Goal: Transaction & Acquisition: Obtain resource

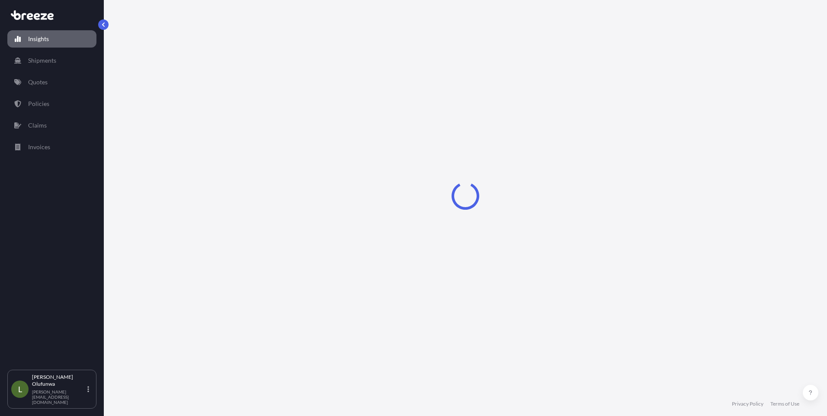
select select "2025"
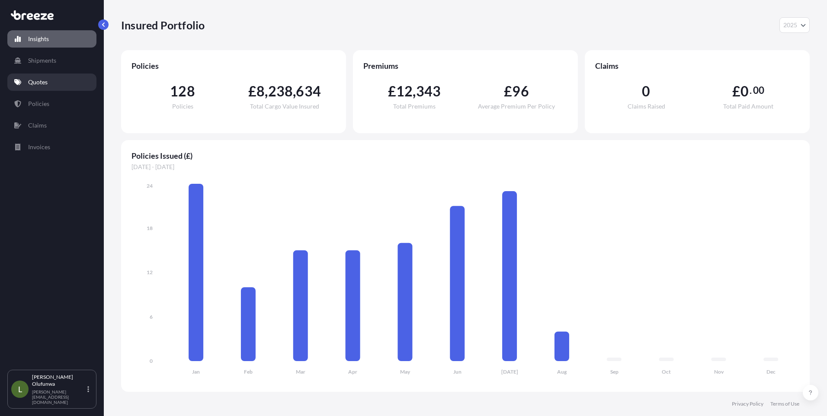
click at [48, 83] on link "Quotes" at bounding box center [51, 82] width 89 height 17
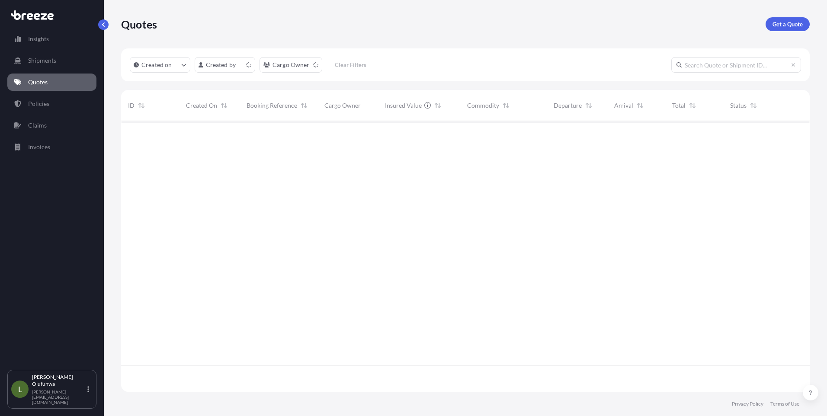
scroll to position [269, 682]
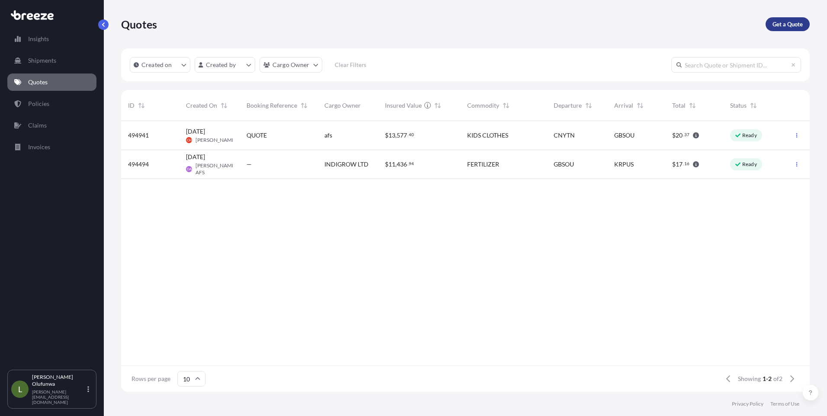
click at [784, 26] on p "Get a Quote" at bounding box center [787, 24] width 30 height 9
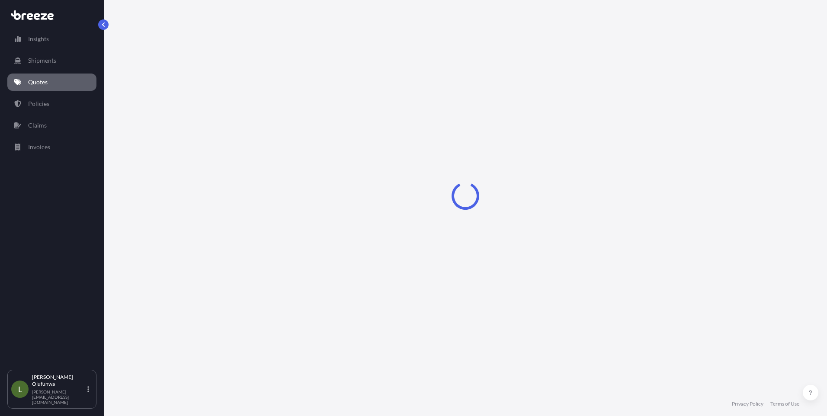
select select "Sea"
select select "1"
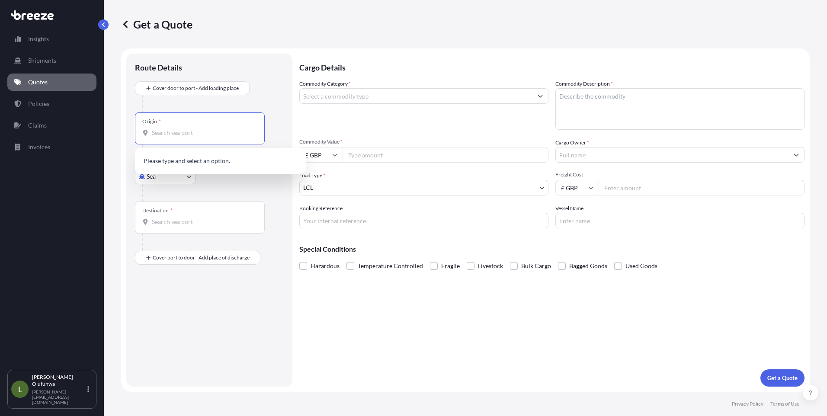
click at [176, 137] on input "Origin *" at bounding box center [203, 132] width 102 height 9
click at [212, 133] on input "Origin * Please select an origin" at bounding box center [203, 132] width 102 height 9
click at [181, 136] on input "Origin * Please select an origin" at bounding box center [203, 132] width 102 height 9
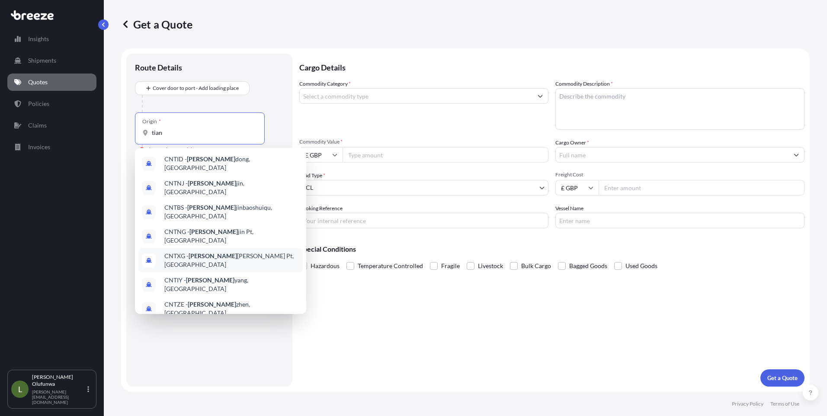
click at [211, 252] on span "CNTXG - [PERSON_NAME] Pt, [GEOGRAPHIC_DATA]" at bounding box center [231, 260] width 135 height 17
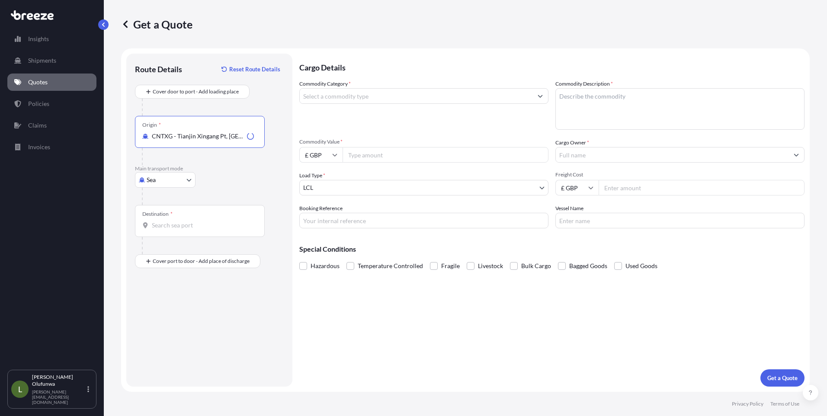
type input "CNTXG - Tianjin Xingang Pt, [GEOGRAPHIC_DATA]"
click at [189, 229] on input "Destination *" at bounding box center [203, 225] width 102 height 9
click at [195, 257] on span "GBFXT - Felixstowe, [GEOGRAPHIC_DATA]" at bounding box center [222, 254] width 116 height 9
type input "GBFXT - Felixstowe, [GEOGRAPHIC_DATA]"
click at [351, 98] on input "Commodity Category *" at bounding box center [416, 96] width 233 height 16
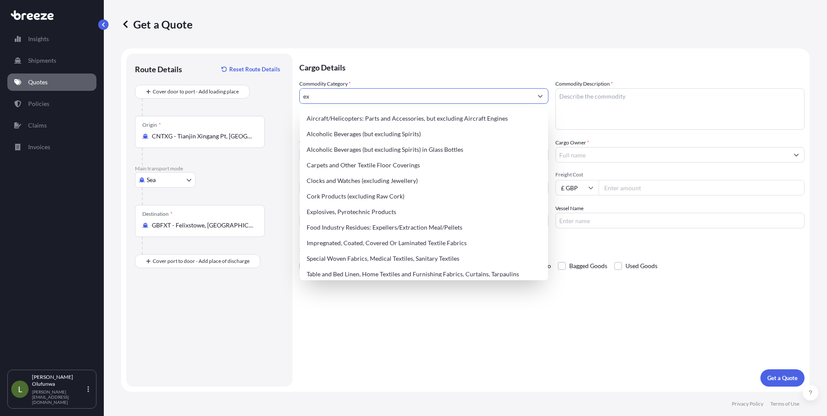
type input "e"
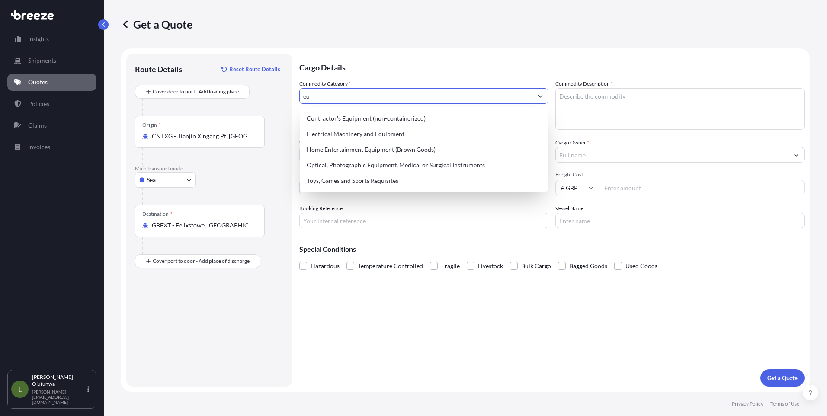
type input "e"
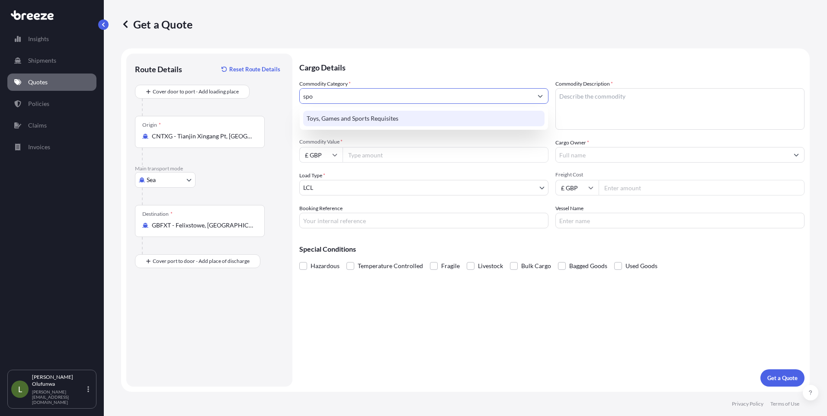
click at [355, 116] on div "Toys, Games and Sports Requisites" at bounding box center [423, 119] width 241 height 16
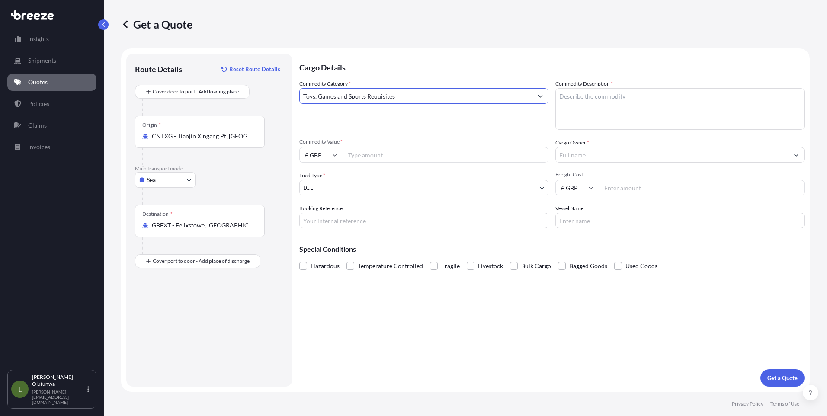
type input "Toys, Games and Sports Requisites"
click at [583, 105] on textarea "Commodity Description *" at bounding box center [679, 109] width 249 height 42
click at [656, 103] on textarea "Commodity Description *" at bounding box center [679, 109] width 249 height 42
paste textarea "DUMBELLS"
type textarea "DUMBELLS"
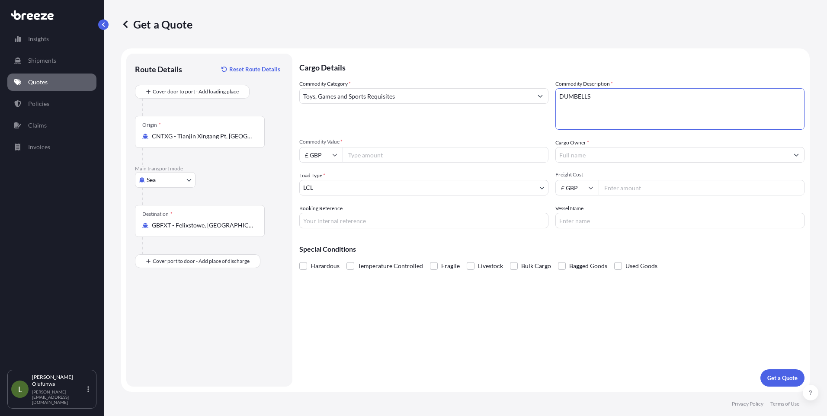
click at [335, 156] on icon at bounding box center [334, 154] width 5 height 5
drag, startPoint x: 314, startPoint y: 212, endPoint x: 350, endPoint y: 212, distance: 35.9
click at [315, 212] on div "$ USD" at bounding box center [321, 215] width 36 height 16
type input "$ USD"
click at [583, 186] on input "£ GBP" at bounding box center [576, 188] width 43 height 16
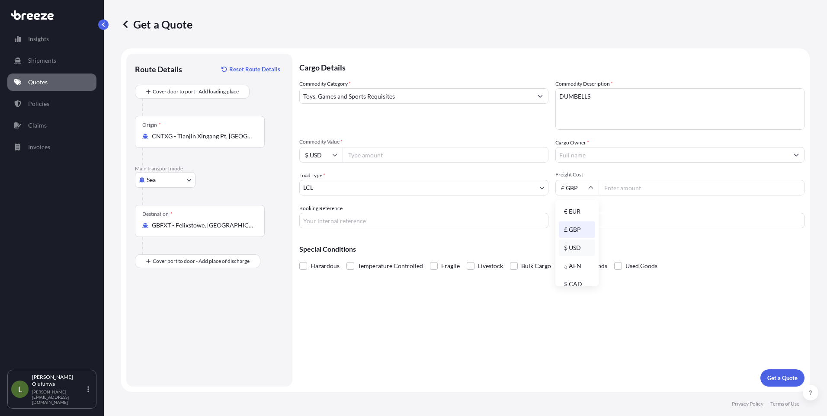
click at [571, 246] on div "$ USD" at bounding box center [577, 248] width 36 height 16
type input "$ USD"
click at [362, 162] on input "Commodity Value *" at bounding box center [446, 155] width 206 height 16
paste input "5682.60"
type input "5682.60"
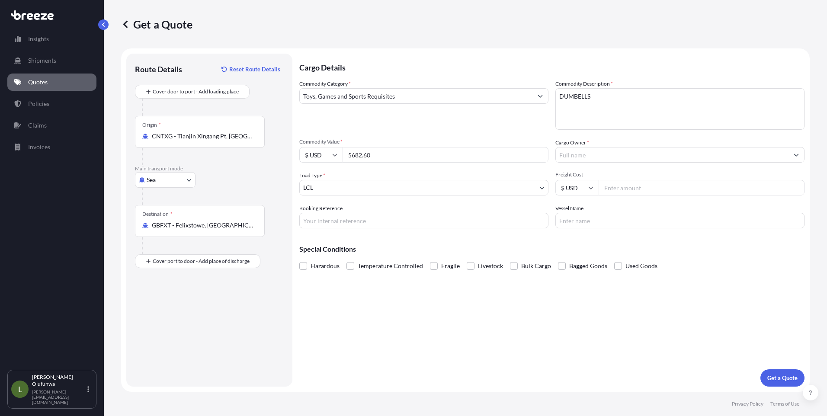
click at [417, 188] on body "Insights Shipments Quotes Policies Claims Invoices L [PERSON_NAME] Olufunwa [PE…" at bounding box center [413, 208] width 827 height 416
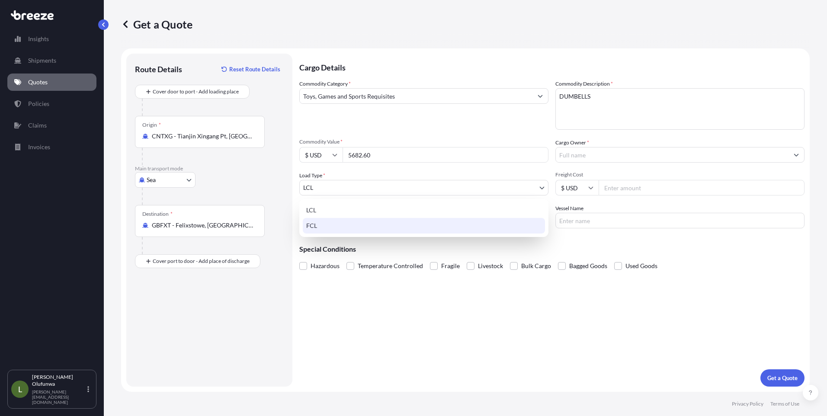
click at [319, 227] on div "FCL" at bounding box center [424, 226] width 242 height 16
select select "2"
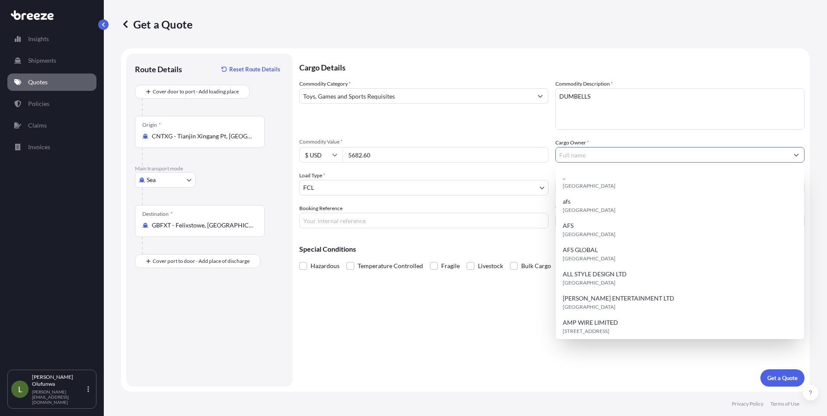
click at [603, 157] on input "Cargo Owner *" at bounding box center [672, 155] width 233 height 16
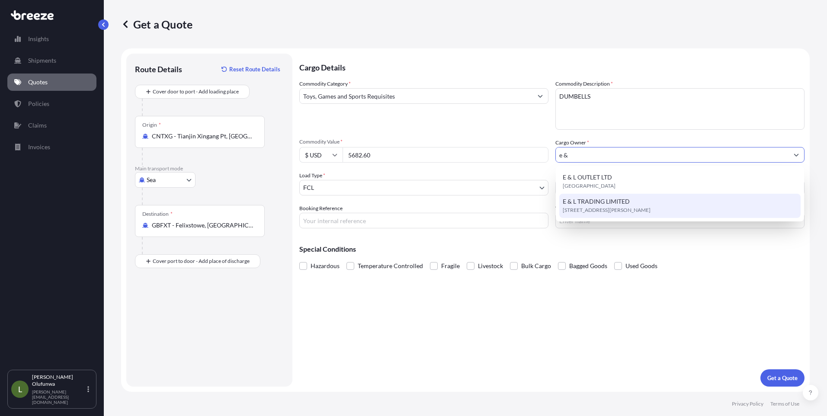
click at [582, 208] on span "[STREET_ADDRESS][PERSON_NAME]" at bounding box center [607, 210] width 88 height 9
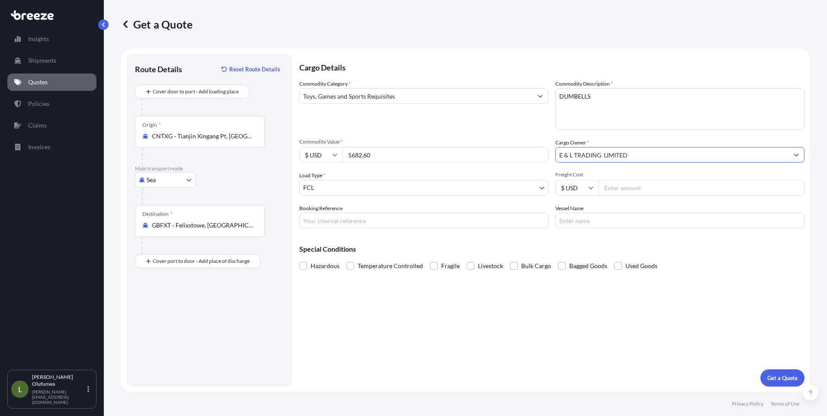
type input "E & L TRADING LIMITED"
click at [608, 189] on input "Freight Cost" at bounding box center [702, 188] width 206 height 16
click at [622, 186] on input "Freight Cost" at bounding box center [702, 188] width 206 height 16
paste input "3910"
type input "3910"
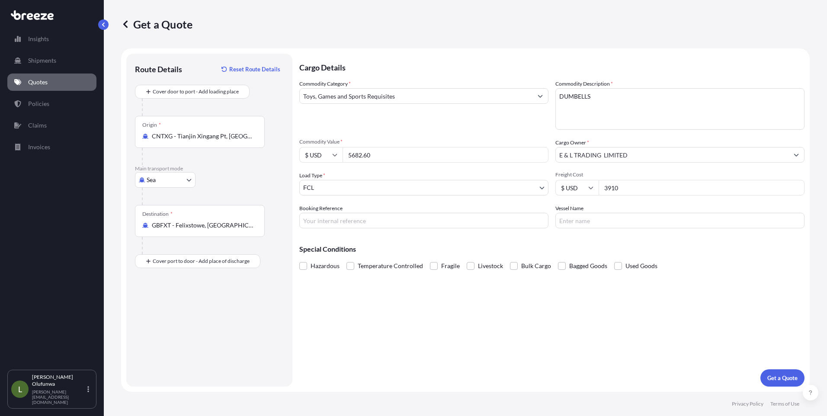
click at [365, 224] on input "Booking Reference" at bounding box center [423, 221] width 249 height 16
type input "a"
type input "AI19531"
click at [588, 221] on input "Vessel Name" at bounding box center [679, 221] width 249 height 16
click at [581, 223] on input "Vessel Name" at bounding box center [679, 221] width 249 height 16
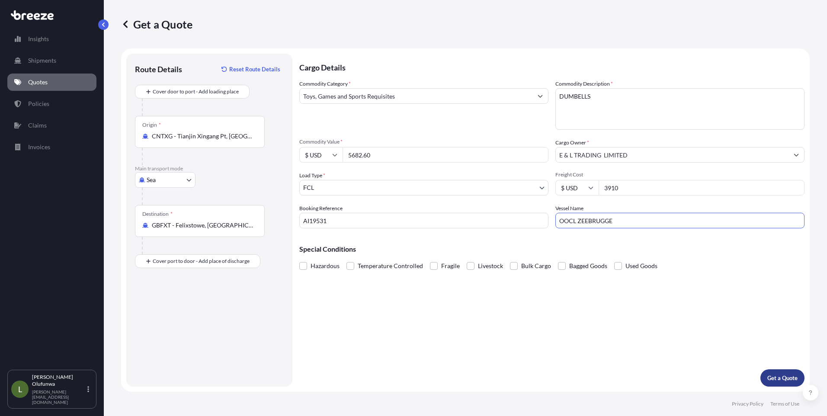
type input "OOCL ZEEBRUGGE"
click at [775, 378] on p "Get a Quote" at bounding box center [782, 378] width 30 height 9
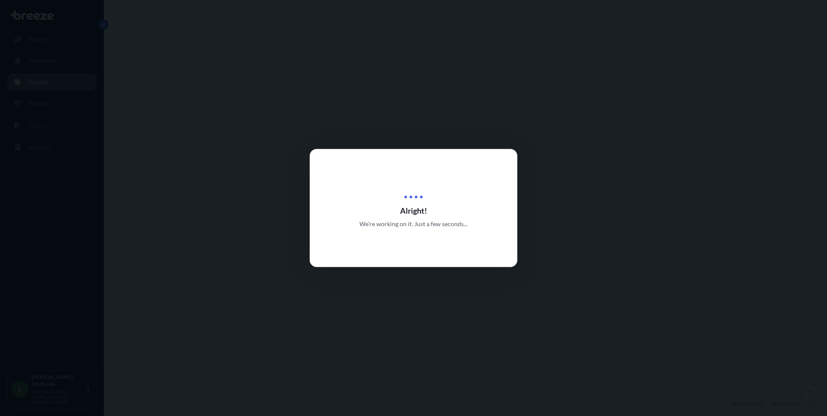
select select "Sea"
select select "2"
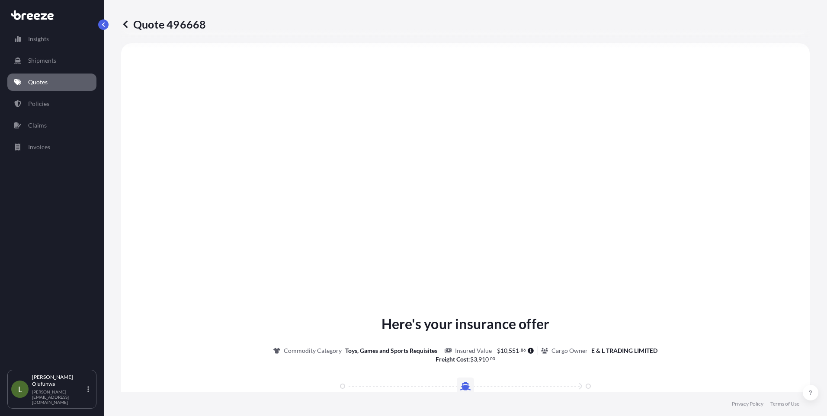
scroll to position [957, 0]
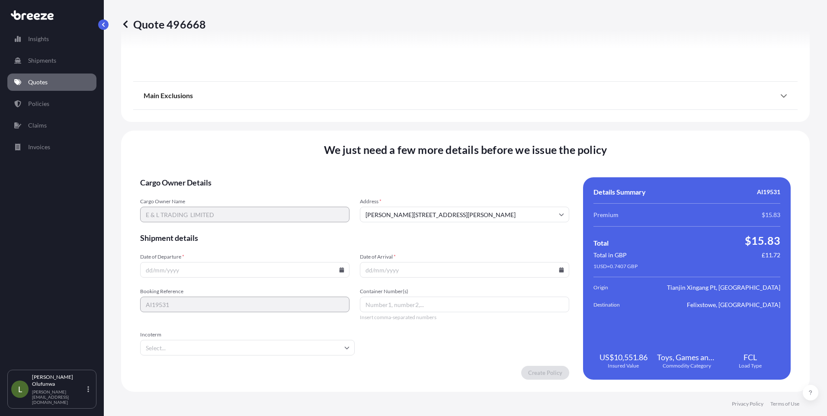
click at [341, 270] on icon at bounding box center [342, 269] width 5 height 5
click at [202, 177] on button "5" at bounding box center [204, 177] width 14 height 14
type input "[DATE]"
click at [559, 269] on icon at bounding box center [561, 269] width 5 height 5
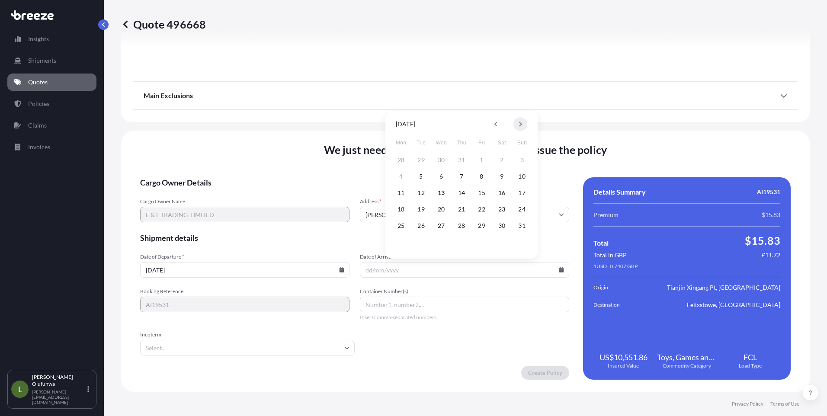
click at [520, 121] on button at bounding box center [520, 124] width 14 height 14
click at [522, 226] on button "5" at bounding box center [522, 226] width 14 height 14
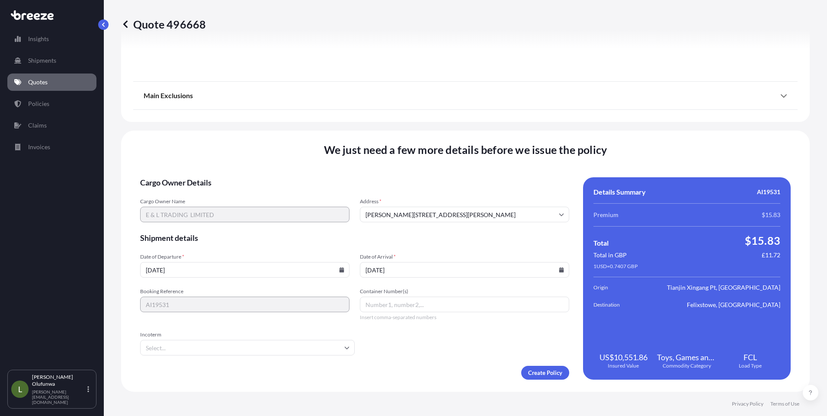
type input "[DATE]"
click at [429, 296] on div "Container Number(s) Insert comma-separated numbers" at bounding box center [464, 304] width 209 height 33
click at [393, 306] on input "Container Number(s)" at bounding box center [464, 305] width 209 height 16
click at [386, 302] on input "Container Number(s)" at bounding box center [464, 305] width 209 height 16
paste input "CVCU0727652"
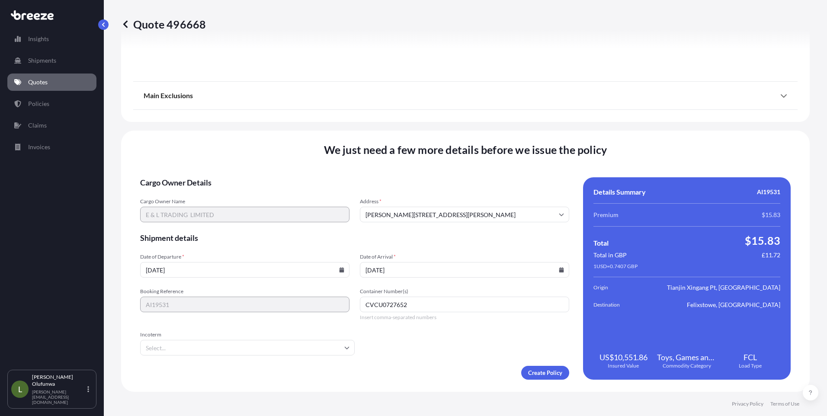
type input "CVCU0727652"
click at [267, 357] on form "Cargo Owner Details Cargo Owner Name E & L TRADING LIMITED Address * [PERSON_NA…" at bounding box center [354, 278] width 429 height 202
click at [260, 350] on input "Incoterm" at bounding box center [247, 348] width 215 height 16
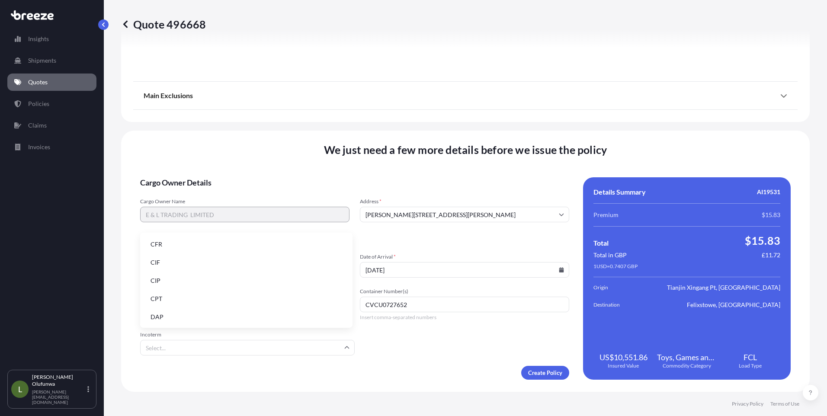
scroll to position [110, 0]
click at [153, 317] on li "FOB" at bounding box center [246, 316] width 205 height 16
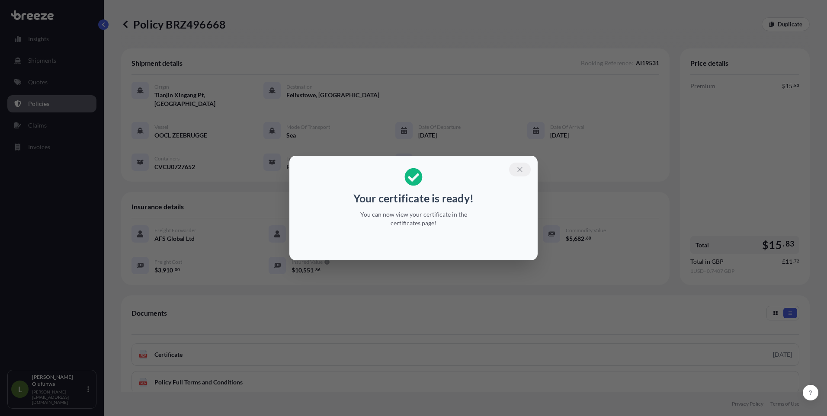
click at [523, 170] on icon "button" at bounding box center [520, 170] width 8 height 8
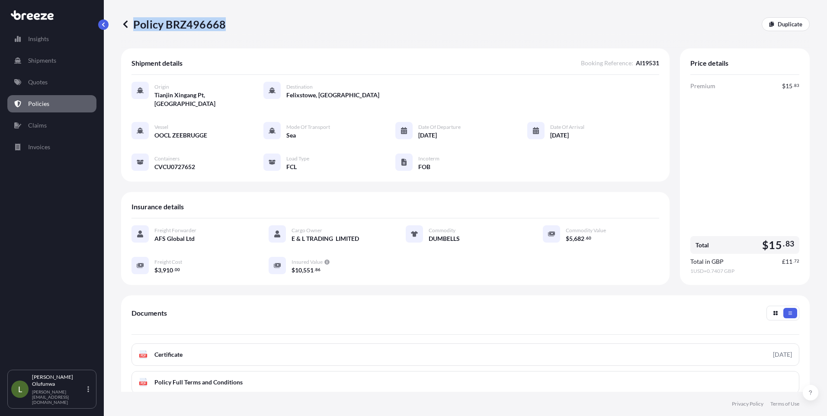
drag, startPoint x: 235, startPoint y: 27, endPoint x: 223, endPoint y: 27, distance: 12.1
click at [223, 27] on div "Policy BRZ496668 Duplicate" at bounding box center [465, 24] width 689 height 14
drag, startPoint x: 223, startPoint y: 27, endPoint x: 217, endPoint y: 27, distance: 6.5
copy p "Policy BRZ496668"
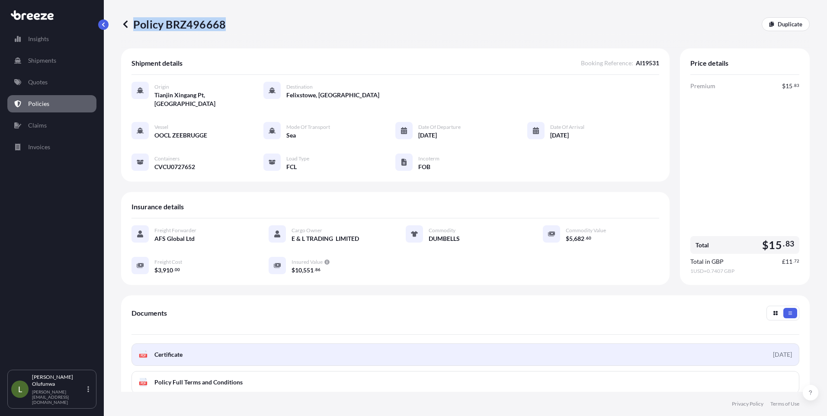
click at [193, 343] on link "PDF Certificate [DATE]" at bounding box center [465, 354] width 668 height 22
